Goal: Task Accomplishment & Management: Manage account settings

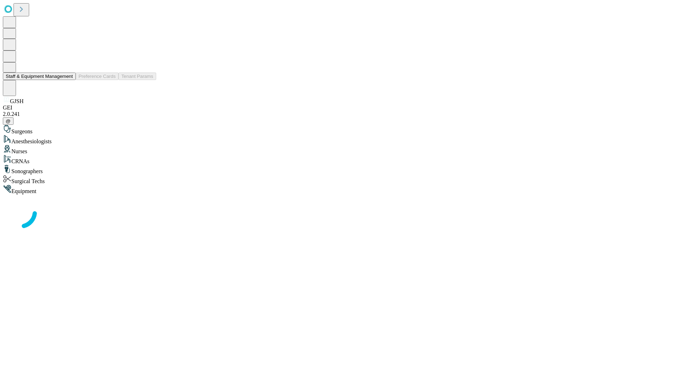
click at [68, 80] on button "Staff & Equipment Management" at bounding box center [39, 76] width 73 height 7
